Goal: Information Seeking & Learning: Understand process/instructions

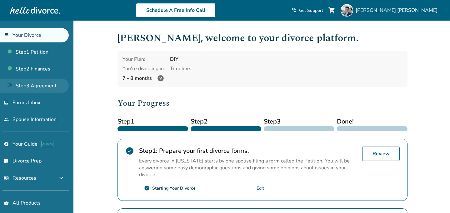
click at [25, 85] on link "Step 3 : Agreement" at bounding box center [34, 86] width 69 height 14
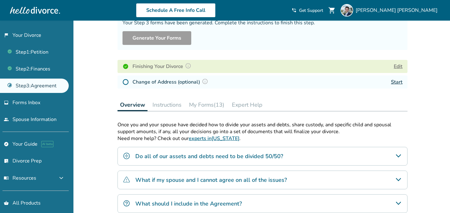
scroll to position [58, 0]
